Goal: Information Seeking & Learning: Find specific fact

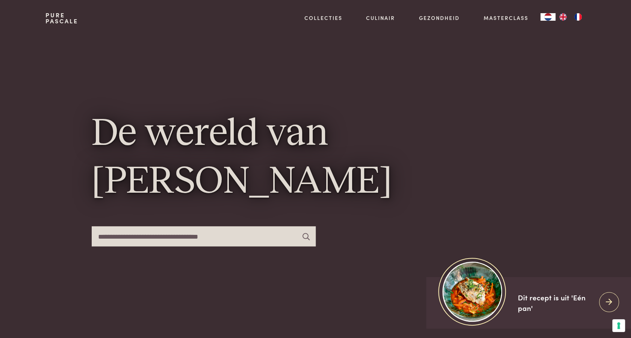
click at [193, 234] on input "text" at bounding box center [204, 236] width 224 height 20
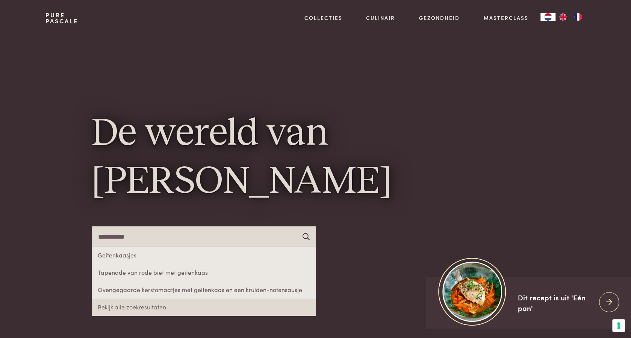
type input "**********"
click at [306, 234] on icon at bounding box center [306, 235] width 7 height 7
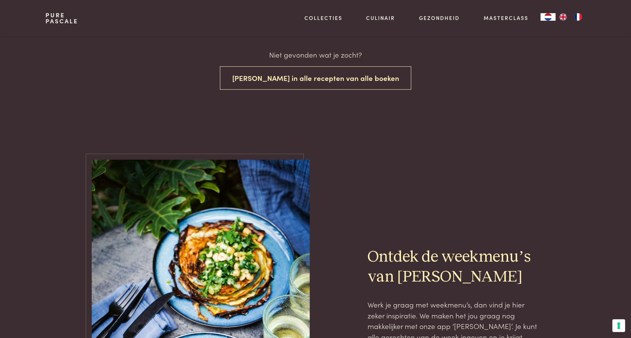
scroll to position [188, 0]
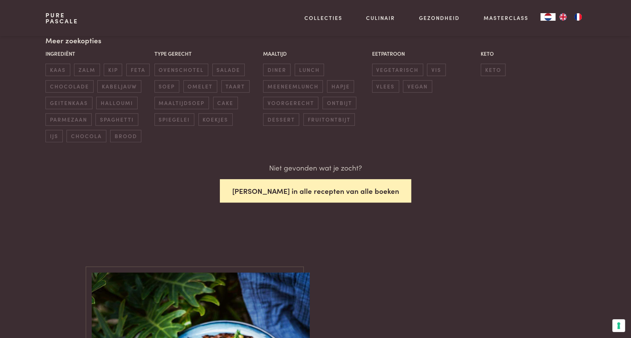
click at [300, 183] on button "[PERSON_NAME] in alle recepten van alle boeken" at bounding box center [316, 191] width 192 height 24
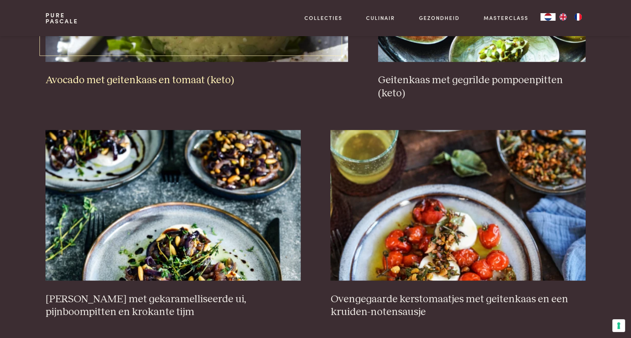
scroll to position [624, 0]
